Goal: Transaction & Acquisition: Book appointment/travel/reservation

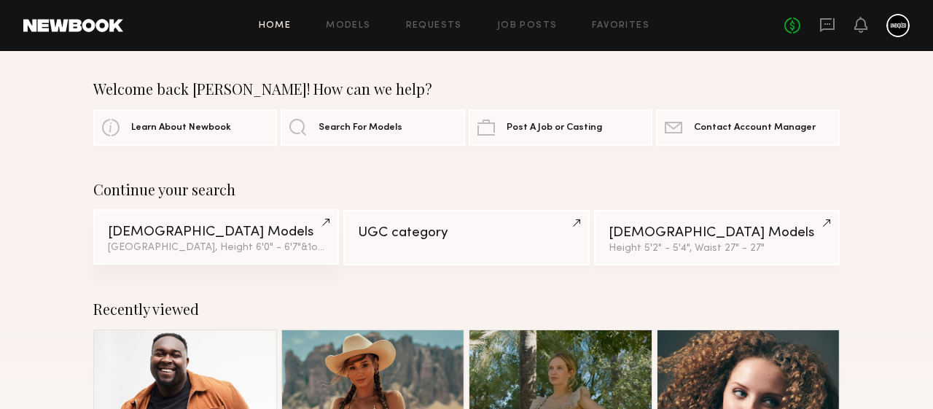
click at [246, 230] on div "Male Models" at bounding box center [216, 232] width 216 height 14
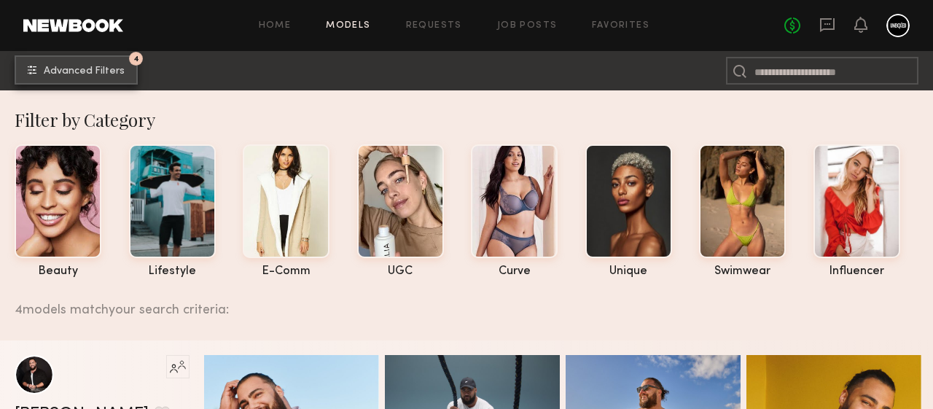
click at [86, 63] on button "4 Advanced Filters" at bounding box center [76, 69] width 123 height 29
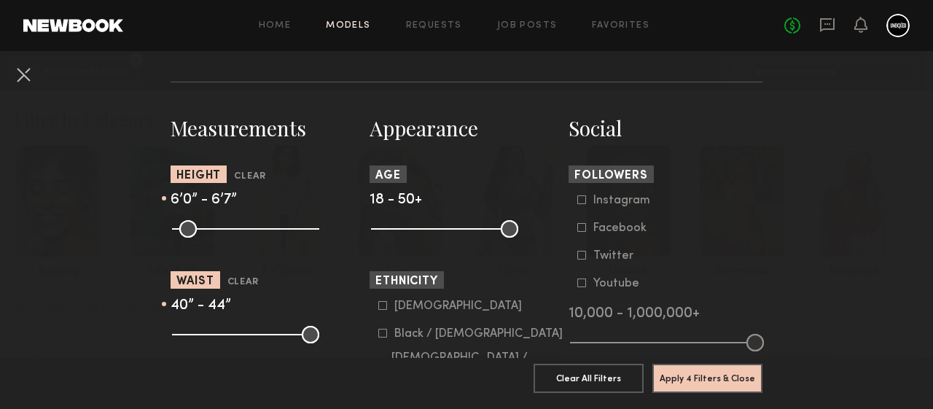
scroll to position [590, 0]
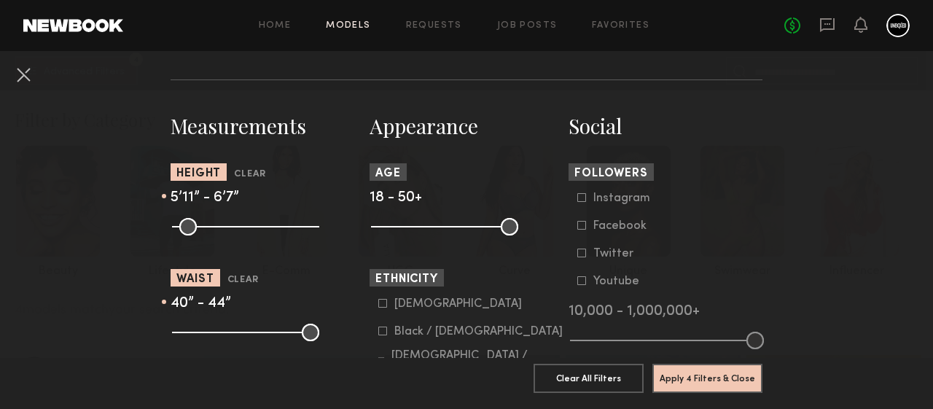
click at [265, 230] on input "range" at bounding box center [245, 226] width 147 height 17
drag, startPoint x: 265, startPoint y: 230, endPoint x: 259, endPoint y: 205, distance: 25.5
type input "**"
click at [259, 218] on input "range" at bounding box center [245, 226] width 147 height 17
drag, startPoint x: 301, startPoint y: 230, endPoint x: 267, endPoint y: 227, distance: 34.4
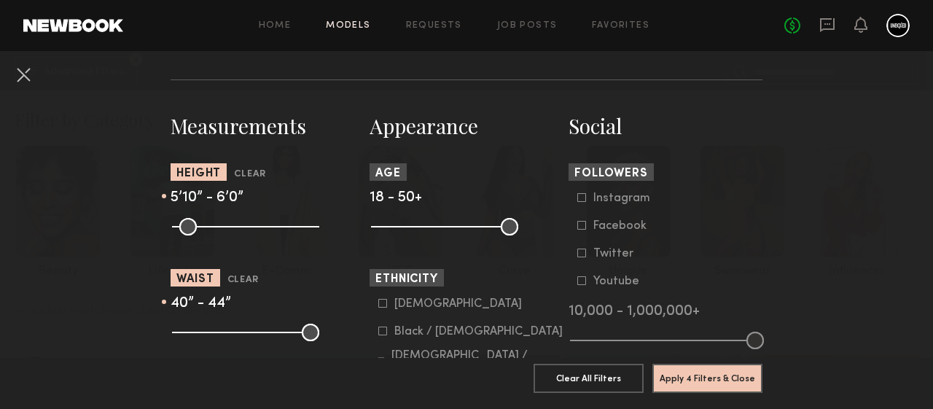
type input "**"
click at [267, 227] on input "range" at bounding box center [245, 226] width 147 height 17
drag, startPoint x: 288, startPoint y: 333, endPoint x: 270, endPoint y: 333, distance: 18.2
type input "**"
click at [270, 333] on input "range" at bounding box center [245, 332] width 147 height 17
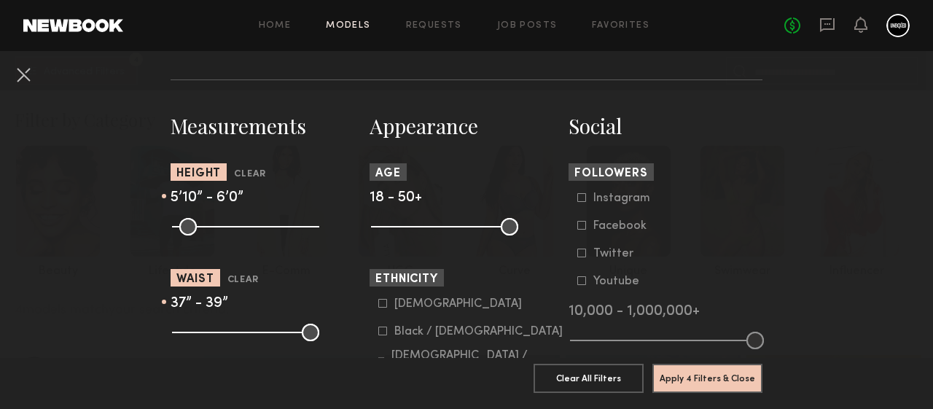
drag, startPoint x: 308, startPoint y: 336, endPoint x: 279, endPoint y: 333, distance: 28.6
type input "**"
click at [279, 332] on input "range" at bounding box center [245, 332] width 147 height 17
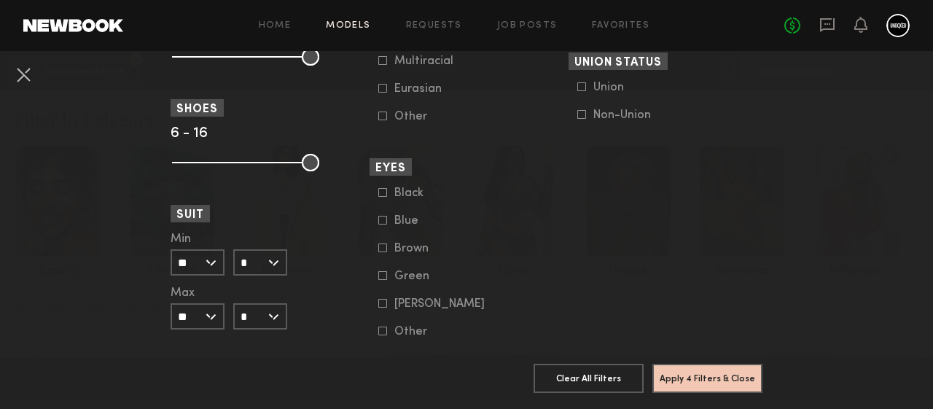
scroll to position [1252, 0]
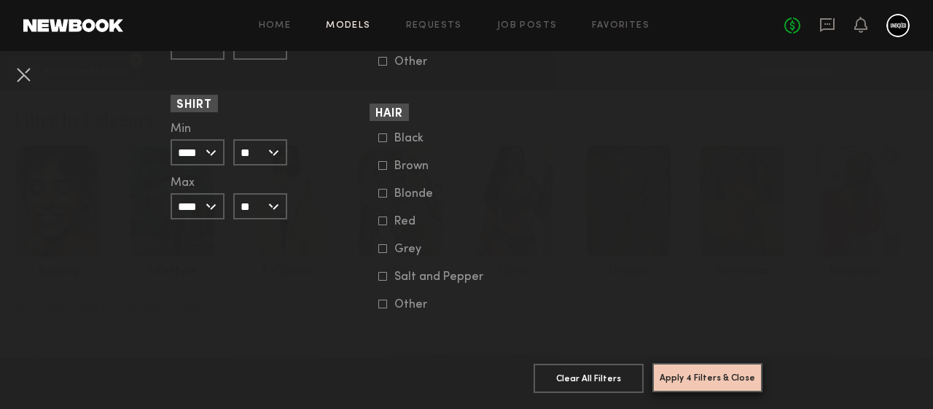
click at [696, 381] on button "Apply 4 Filters & Close" at bounding box center [707, 377] width 110 height 29
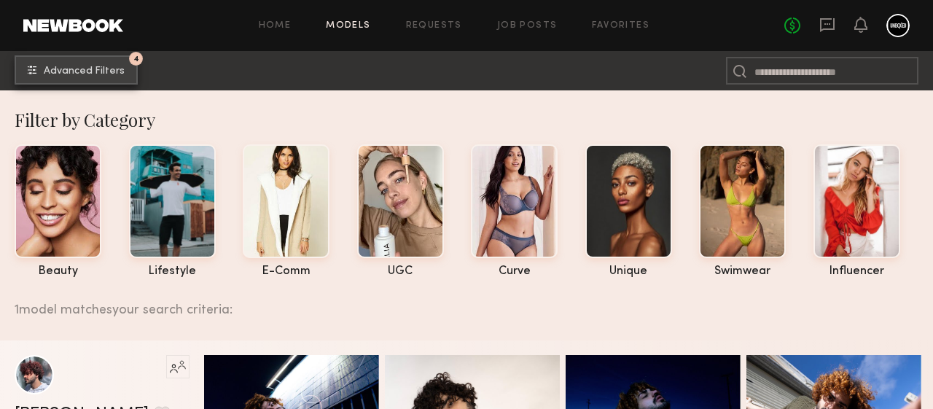
click at [87, 71] on span "Advanced Filters" at bounding box center [84, 71] width 81 height 10
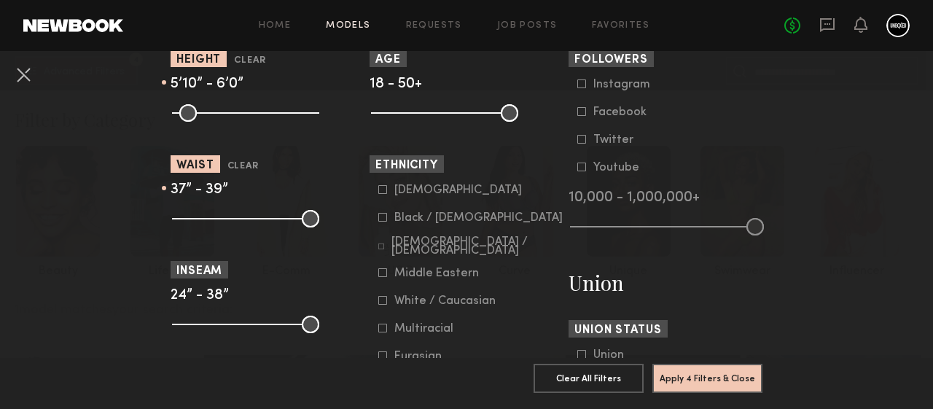
scroll to position [711, 0]
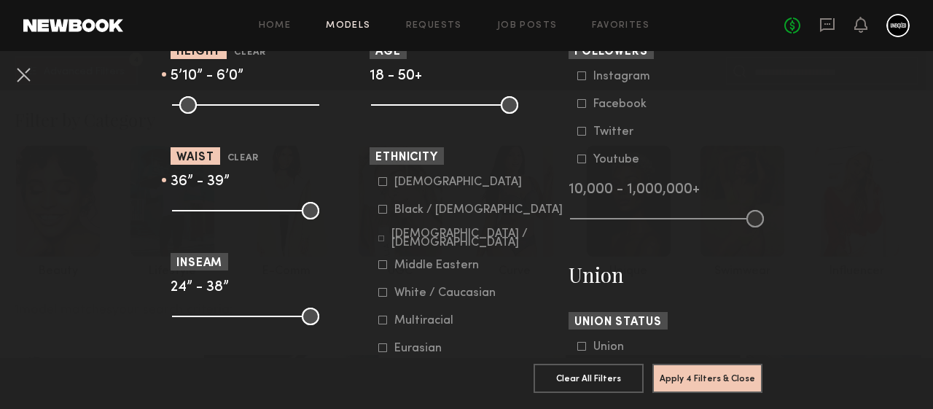
type input "**"
click at [262, 214] on input "range" at bounding box center [245, 210] width 147 height 17
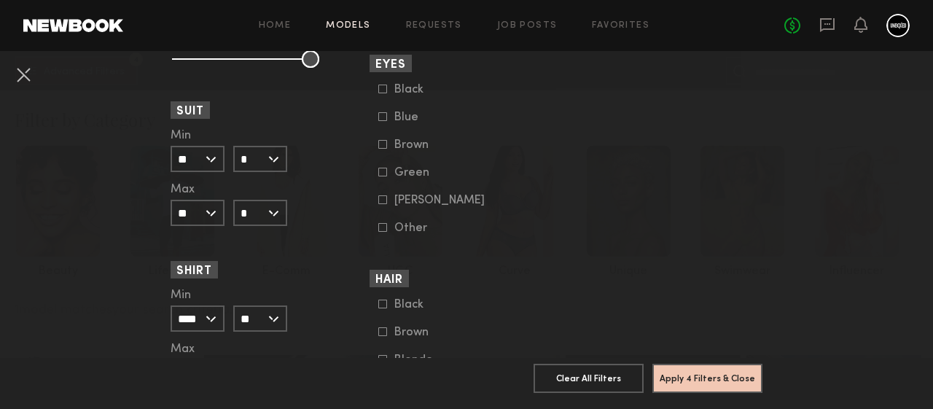
scroll to position [1075, 0]
click at [203, 152] on input "**" at bounding box center [198, 158] width 54 height 26
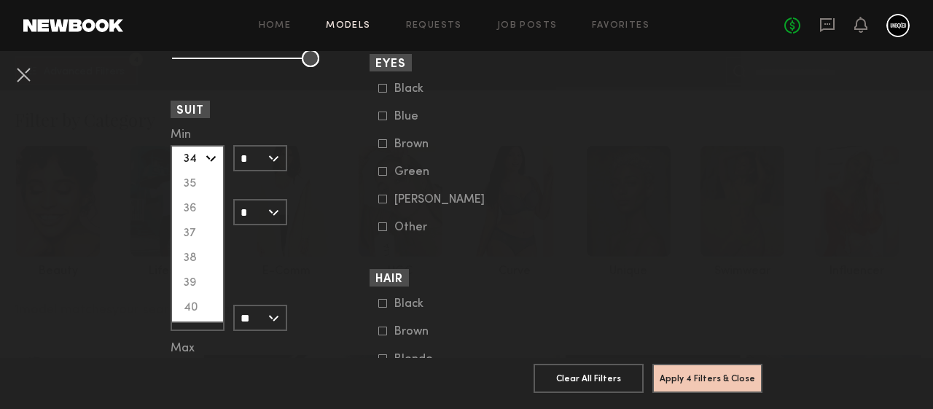
click at [199, 155] on div "34" at bounding box center [197, 159] width 51 height 25
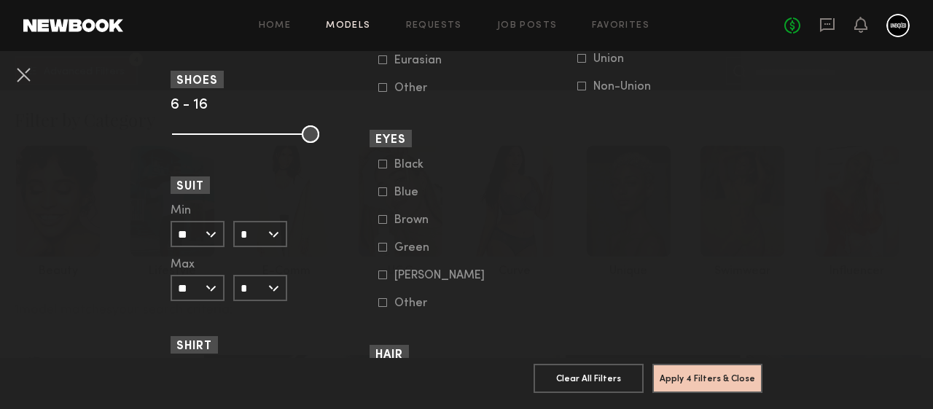
scroll to position [998, 0]
click at [715, 402] on common-button "Apply 4 Filters & Close" at bounding box center [707, 383] width 110 height 39
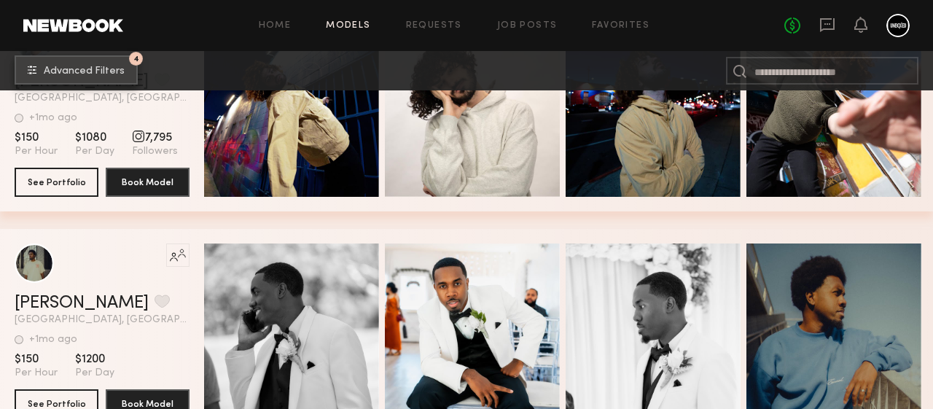
scroll to position [327, 0]
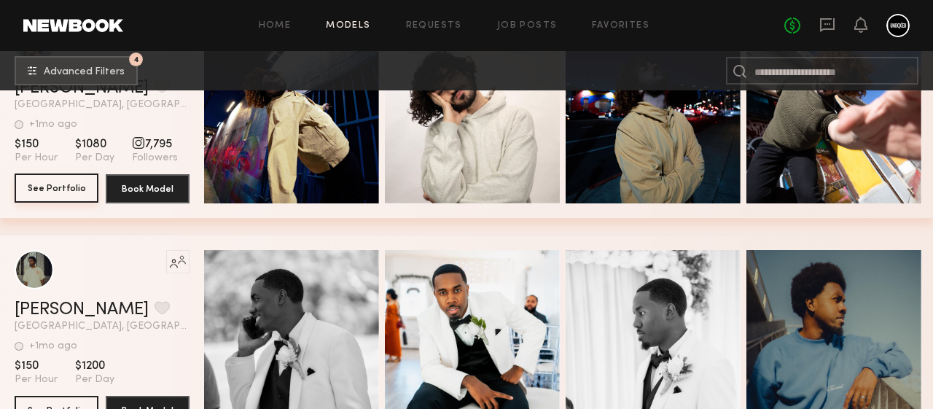
click at [47, 201] on button "See Portfolio" at bounding box center [57, 187] width 84 height 29
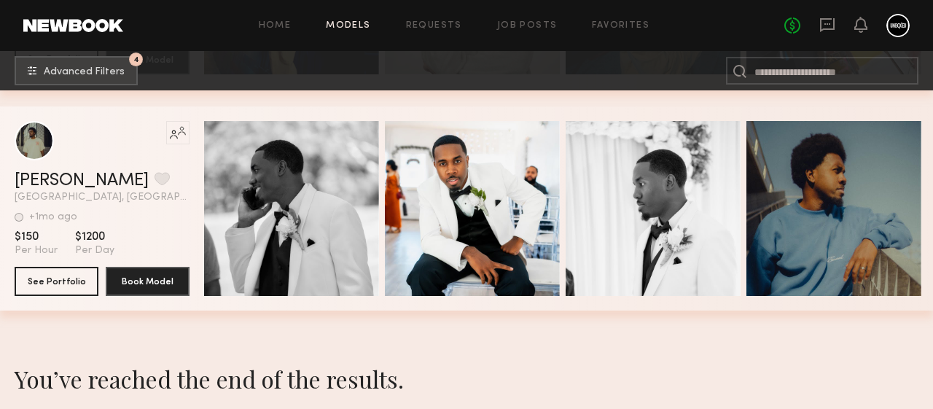
scroll to position [456, 0]
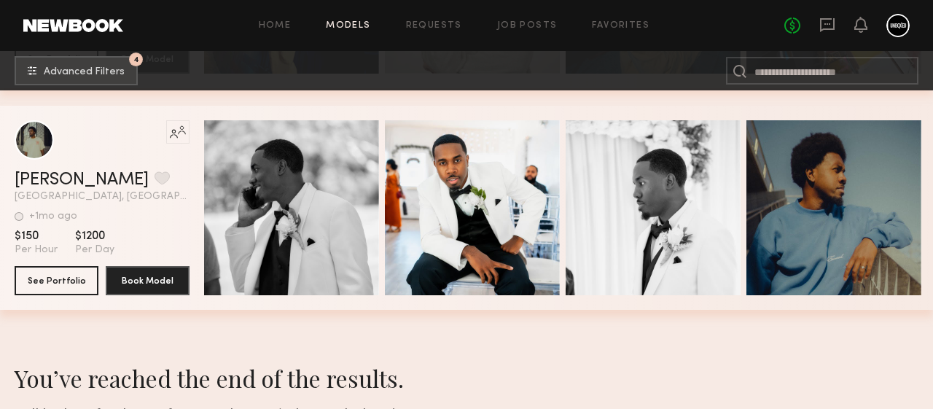
click at [42, 257] on span "Per Hour" at bounding box center [36, 249] width 43 height 13
click at [44, 286] on button "See Portfolio" at bounding box center [57, 279] width 84 height 29
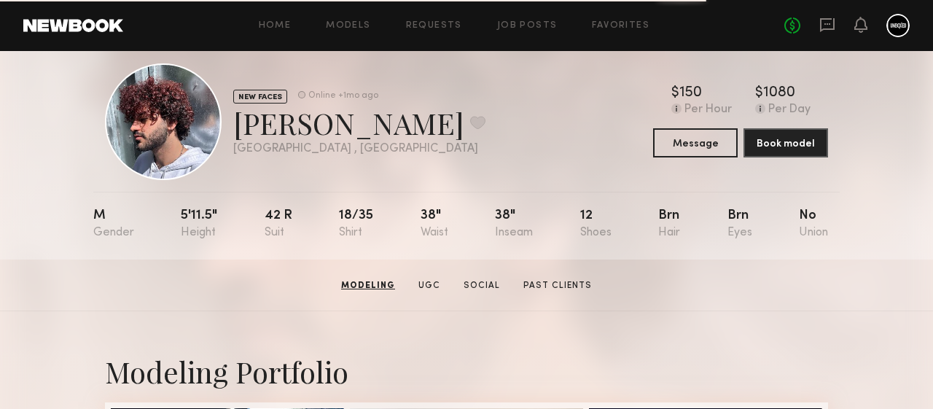
scroll to position [22, 0]
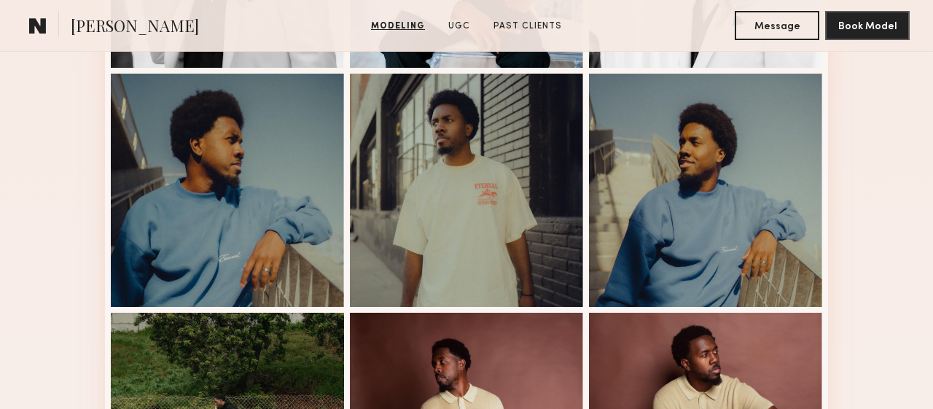
scroll to position [595, 0]
